Goal: Find specific page/section: Locate a particular part of the current website

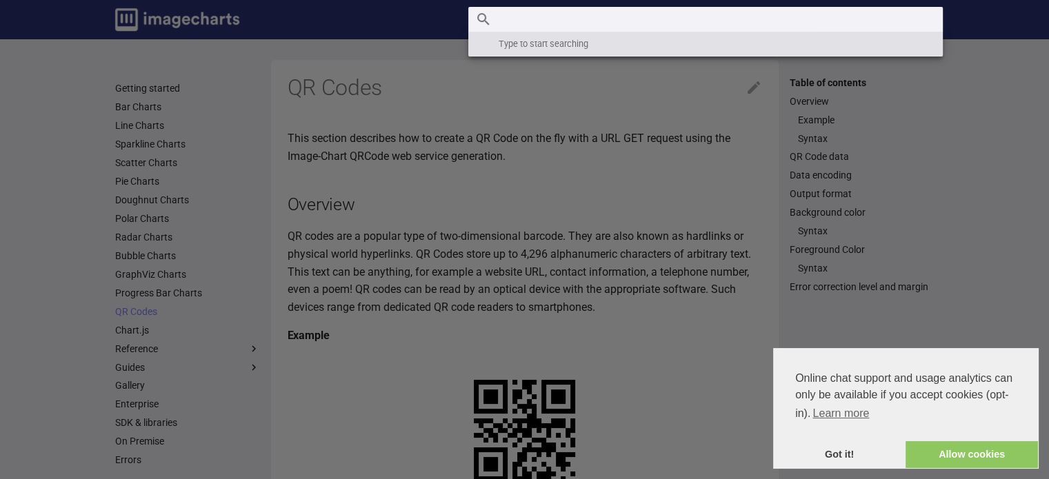
click at [843, 28] on input "Search" at bounding box center [705, 19] width 474 height 25
paste input "'=IMAGE("https://chart.googleapis.com/chart?cht=qr&chs=150x150&chl="&B1)"
type input "'=IMAGE("https://chart.googleapis.com/chart?cht=qr&chs=150x150&chl="&B1)"
click at [924, 24] on icon "Clear" at bounding box center [927, 19] width 17 height 17
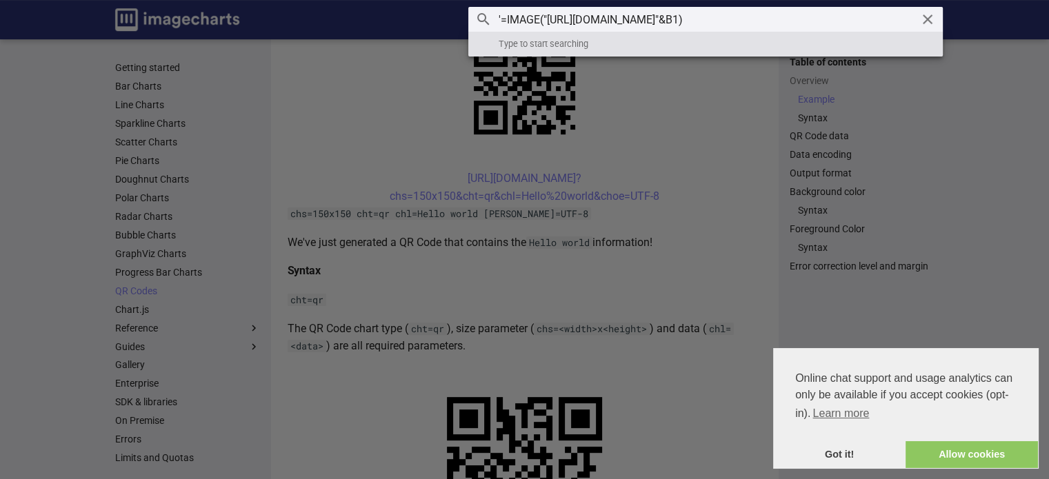
scroll to position [350, 0]
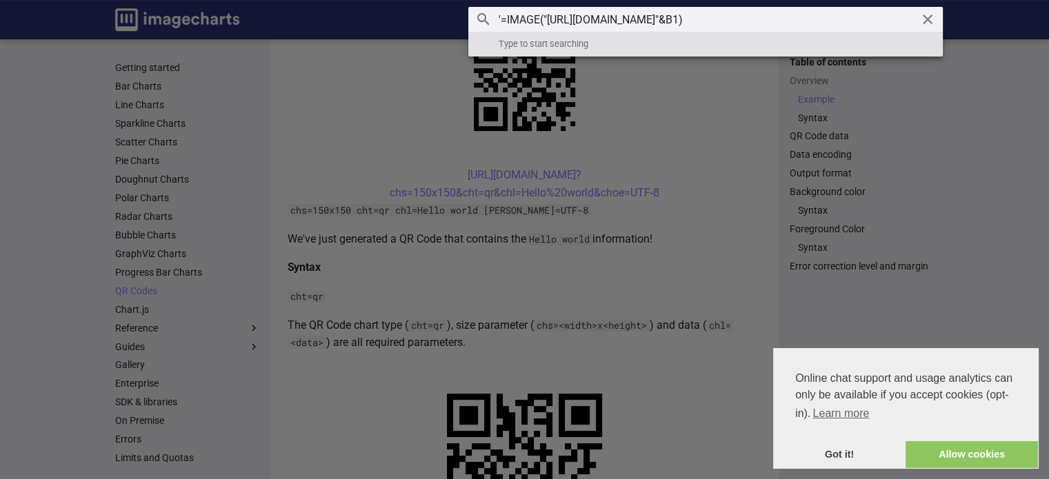
click at [903, 32] on input "'=IMAGE("https://chart.googleapis.com/chart?cht=qr&chs=150x150&chl="&B1)" at bounding box center [705, 19] width 474 height 25
click at [953, 26] on label "Header" at bounding box center [524, 479] width 1049 height 959
click at [0, 0] on input "checkbox" at bounding box center [0, 0] width 0 height 0
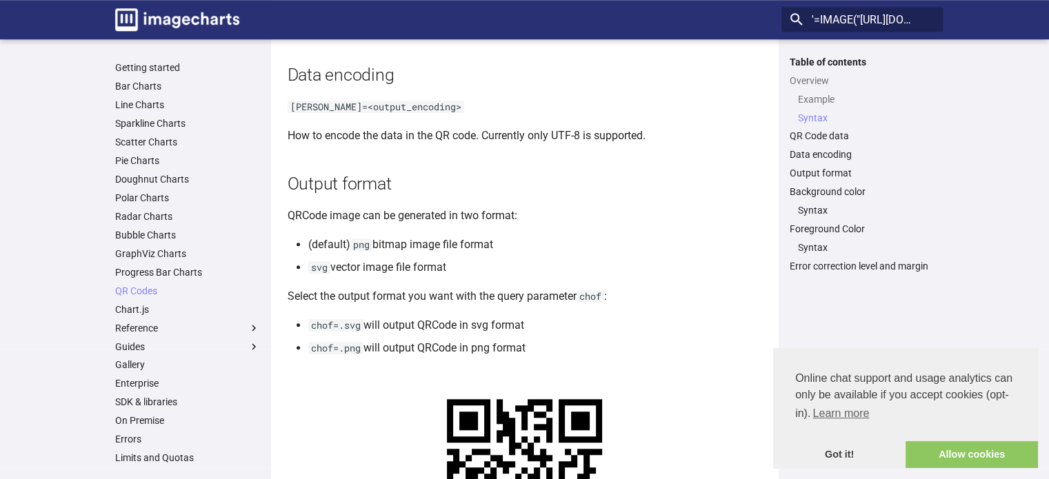
scroll to position [0, 0]
